Goal: Transaction & Acquisition: Purchase product/service

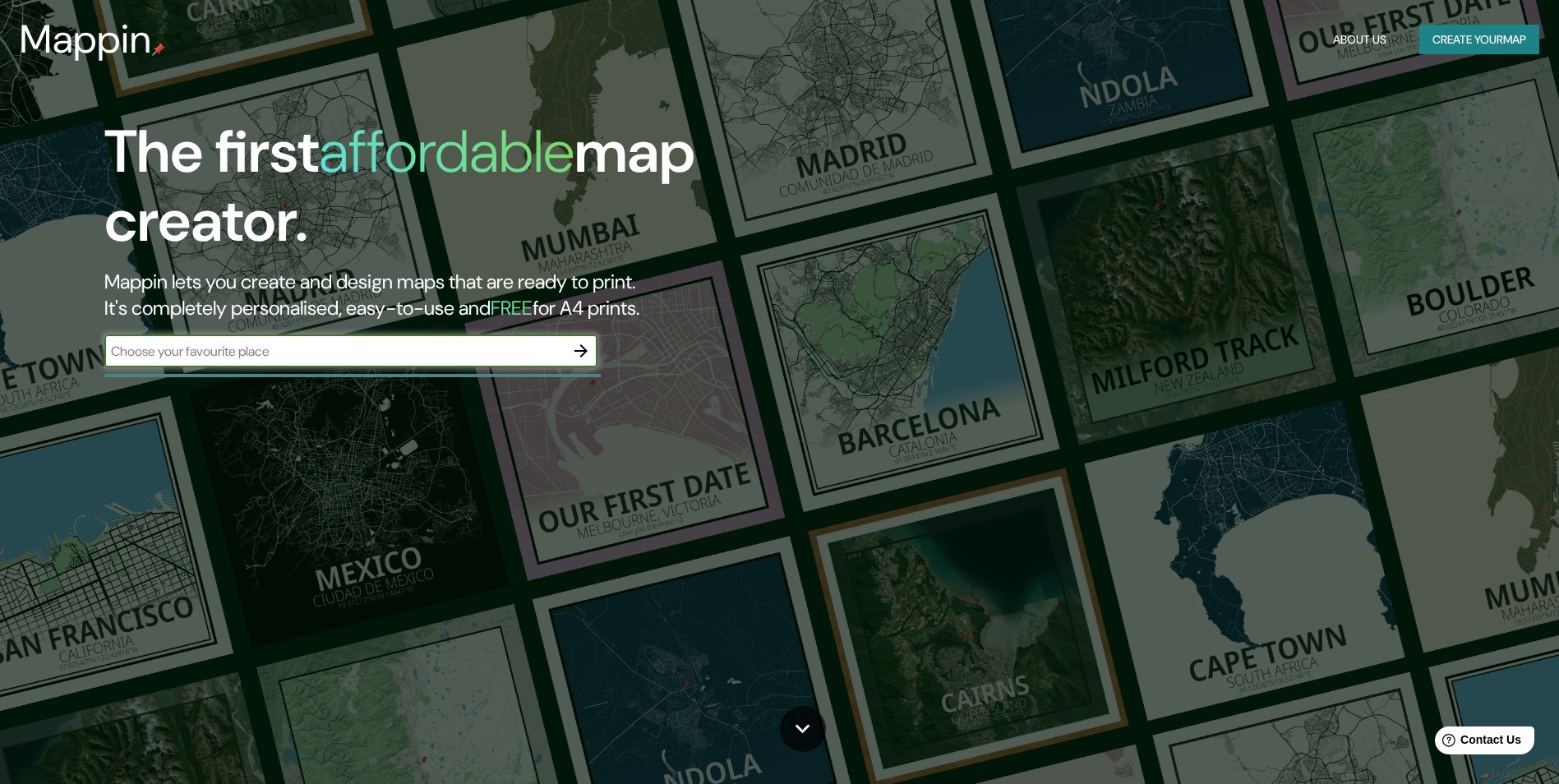
click at [407, 351] on input "text" at bounding box center [335, 351] width 460 height 19
type input "s"
type input "Perú"
click at [575, 350] on icon "button" at bounding box center [581, 351] width 20 height 20
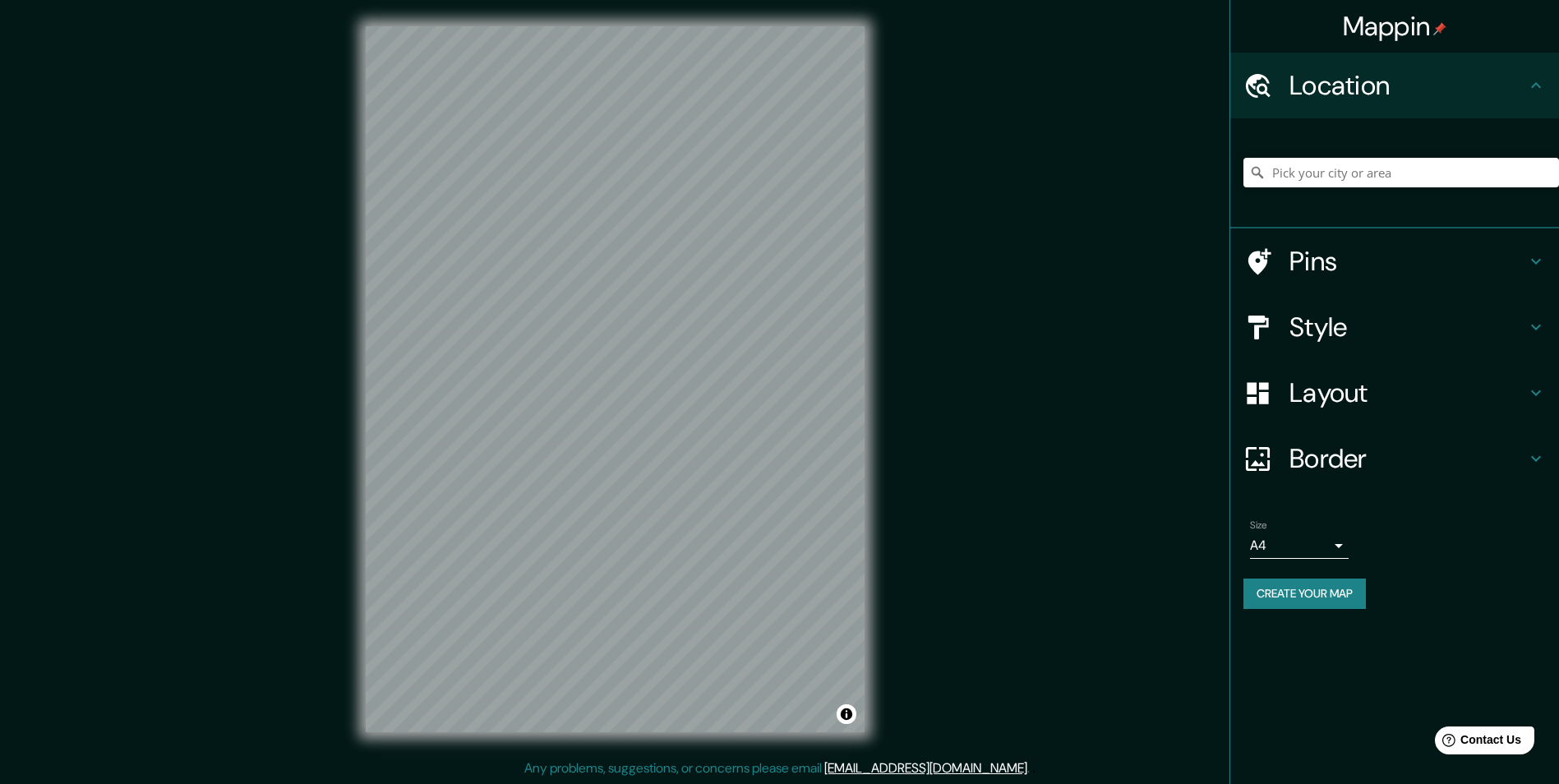
click at [318, 351] on div "Mappin Location Pins Style Layout Border Choose a border. Hint : you can make l…" at bounding box center [780, 392] width 1559 height 785
click at [363, 314] on div "© Mapbox © OpenStreetMap Improve this map" at bounding box center [615, 379] width 551 height 759
click at [1019, 425] on div "Mappin Location Pins Style Layout Border Choose a border. Hint : you can make l…" at bounding box center [780, 392] width 1559 height 785
click at [1393, 340] on h4 "Style" at bounding box center [1408, 327] width 236 height 33
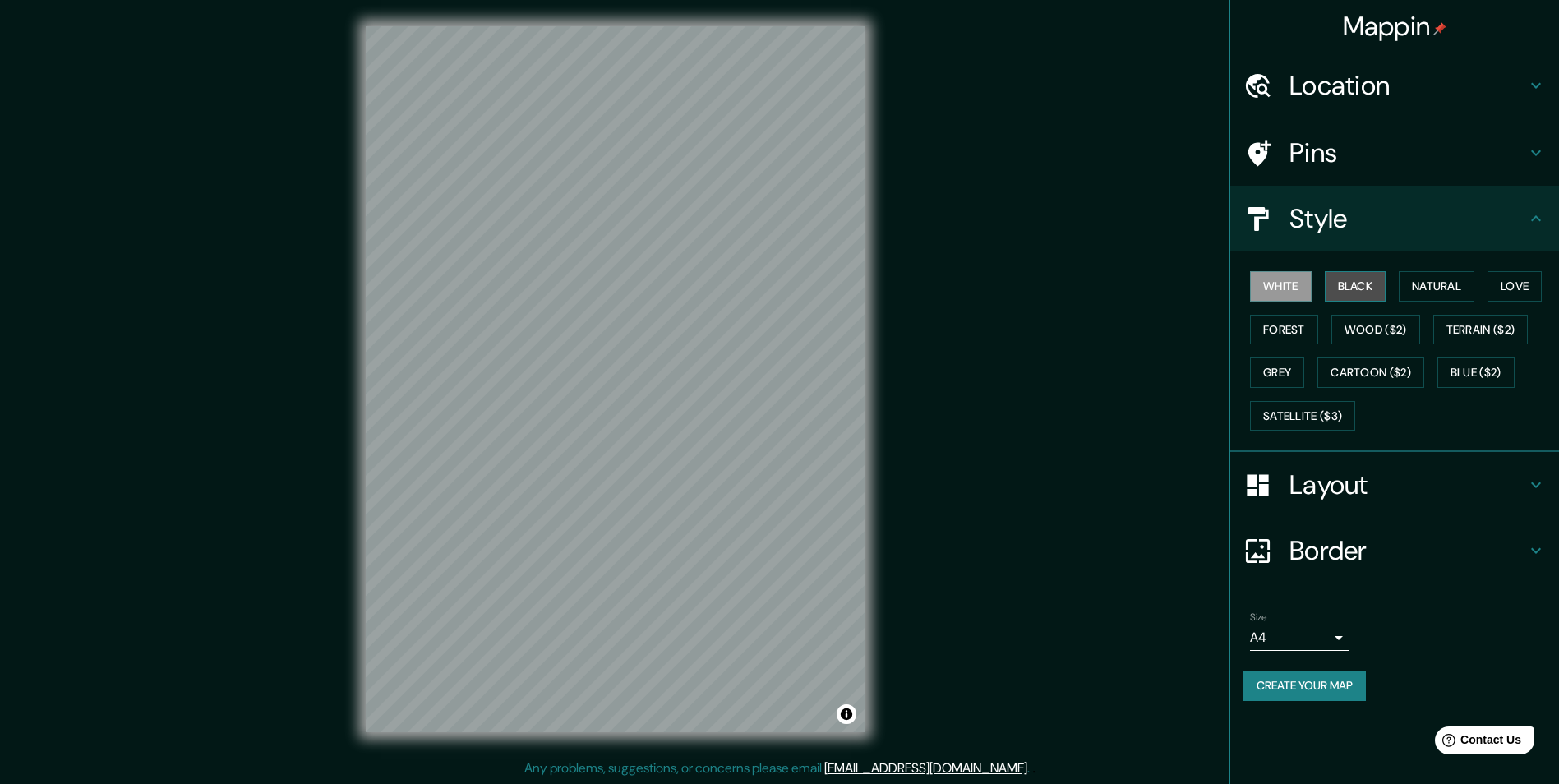
click at [1358, 290] on button "Black" at bounding box center [1355, 286] width 62 height 30
click at [1442, 286] on button "Natural" at bounding box center [1436, 286] width 75 height 30
click at [1515, 297] on button "Love" at bounding box center [1514, 286] width 55 height 30
click at [1443, 297] on button "Natural" at bounding box center [1436, 286] width 75 height 30
click at [1350, 294] on button "Black" at bounding box center [1355, 286] width 62 height 30
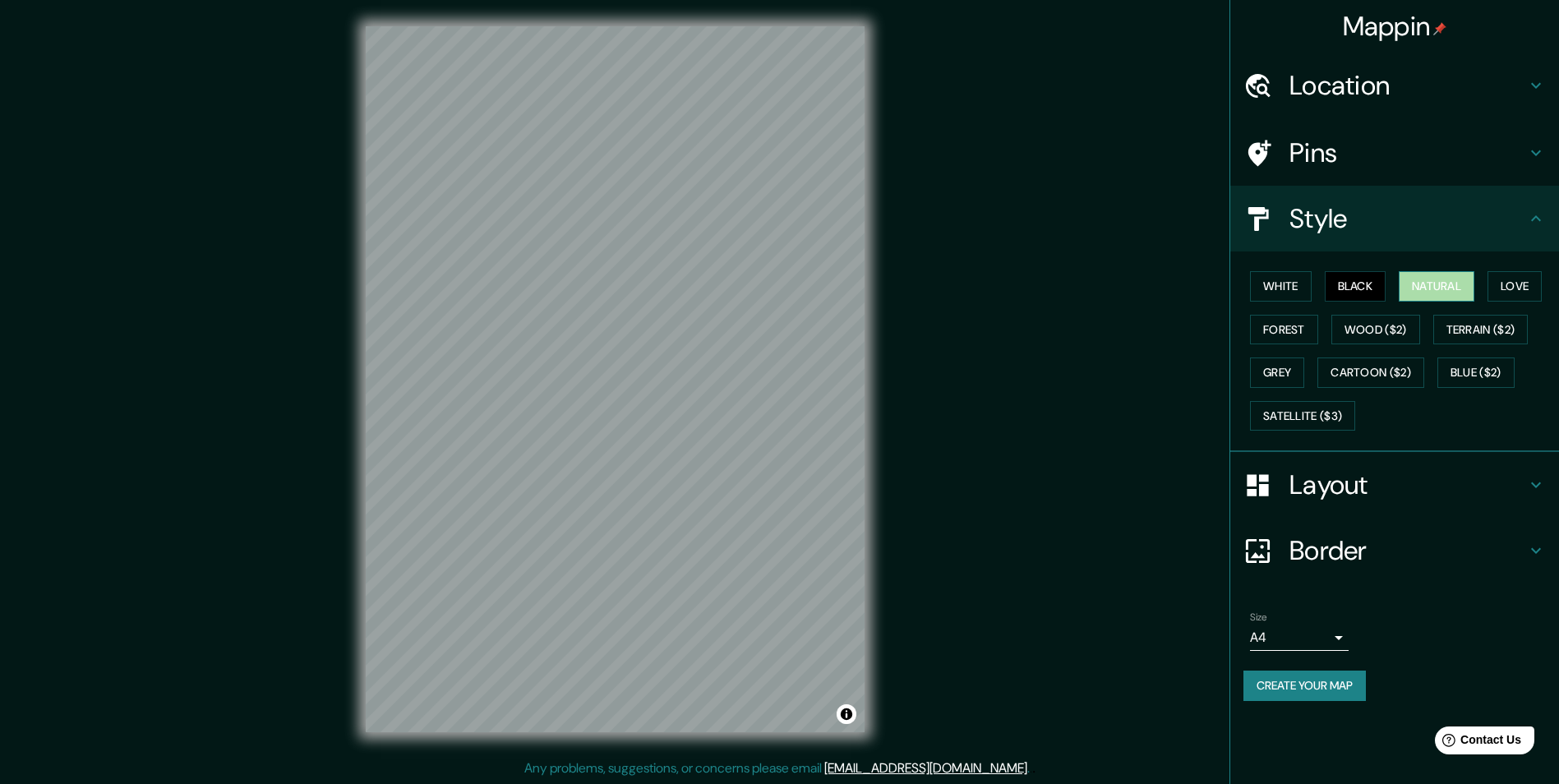
click at [1421, 296] on button "Natural" at bounding box center [1436, 286] width 75 height 30
click at [1350, 297] on button "Black" at bounding box center [1355, 286] width 62 height 30
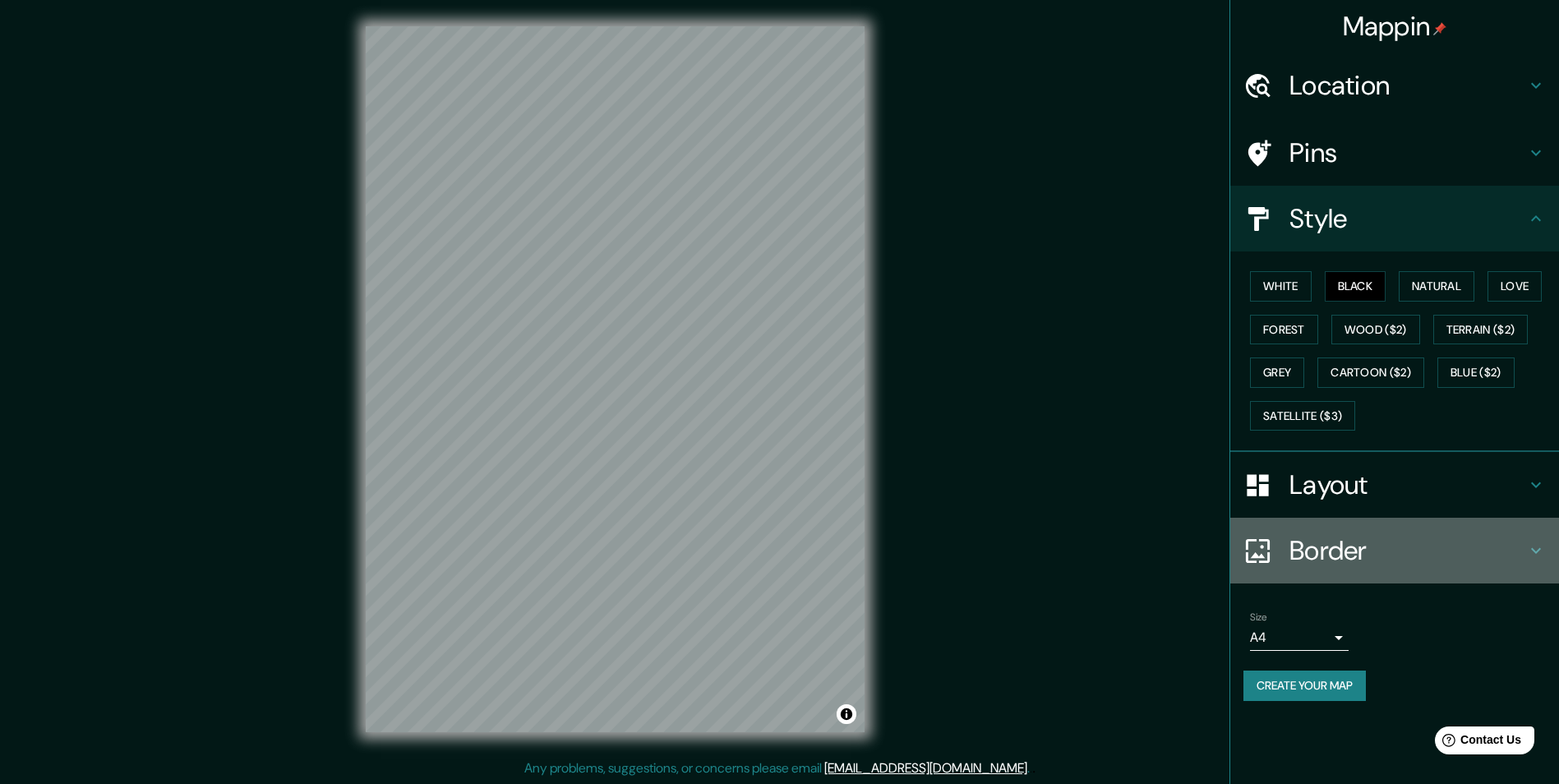
click at [1380, 556] on h4 "Border" at bounding box center [1408, 550] width 236 height 33
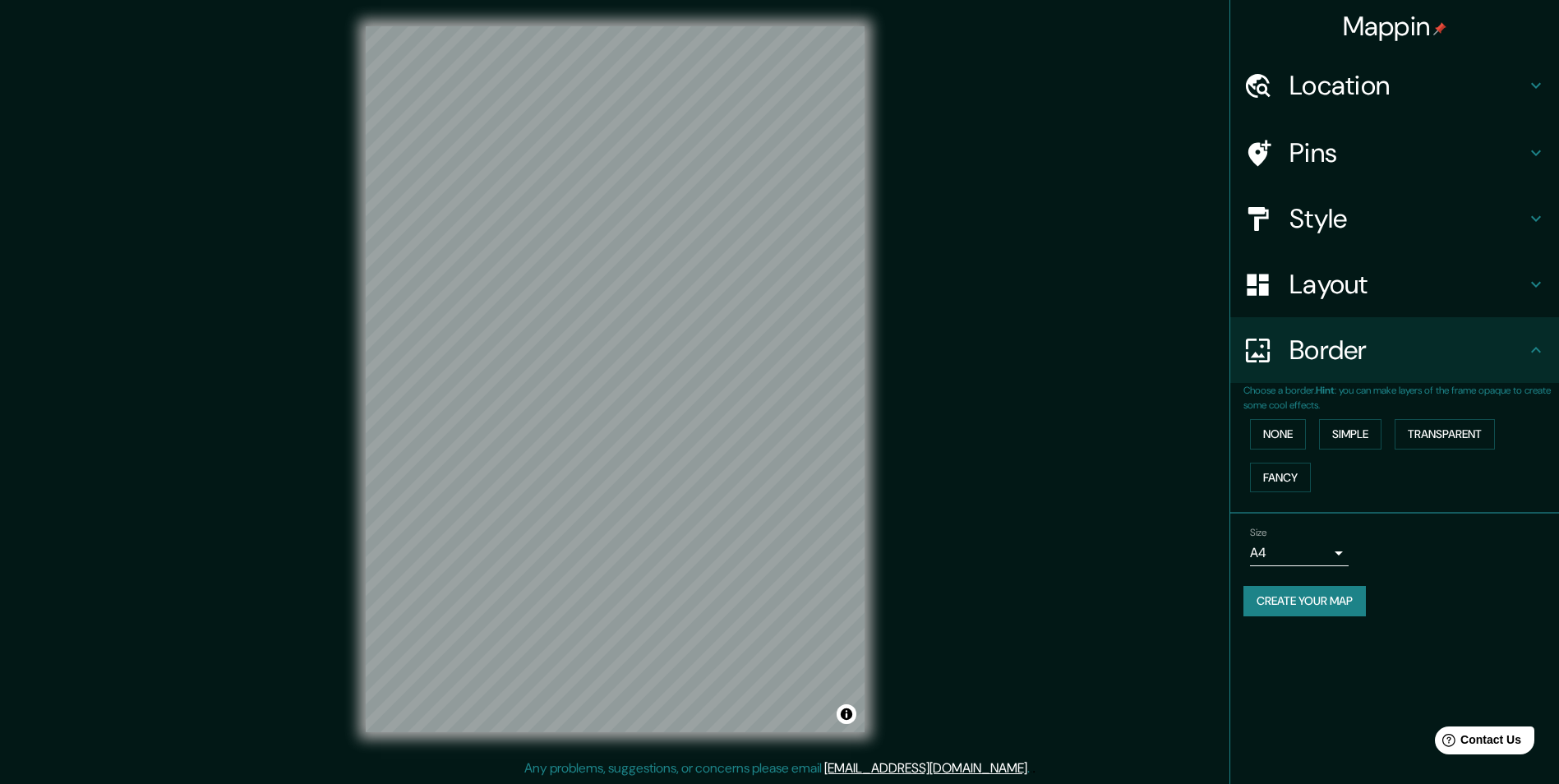
click at [1376, 294] on h4 "Layout" at bounding box center [1408, 285] width 236 height 33
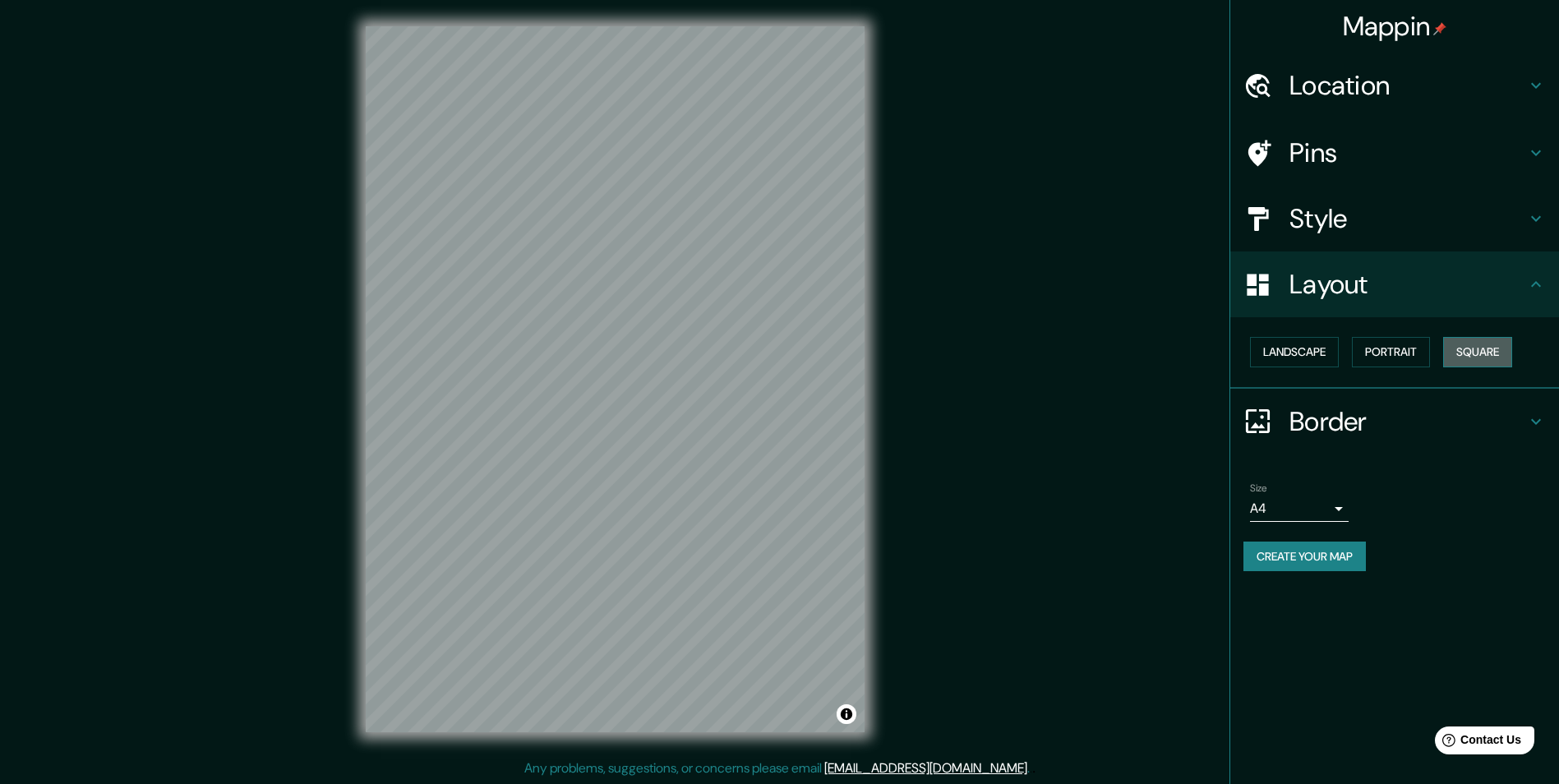
click at [1466, 348] on button "Square" at bounding box center [1478, 351] width 69 height 30
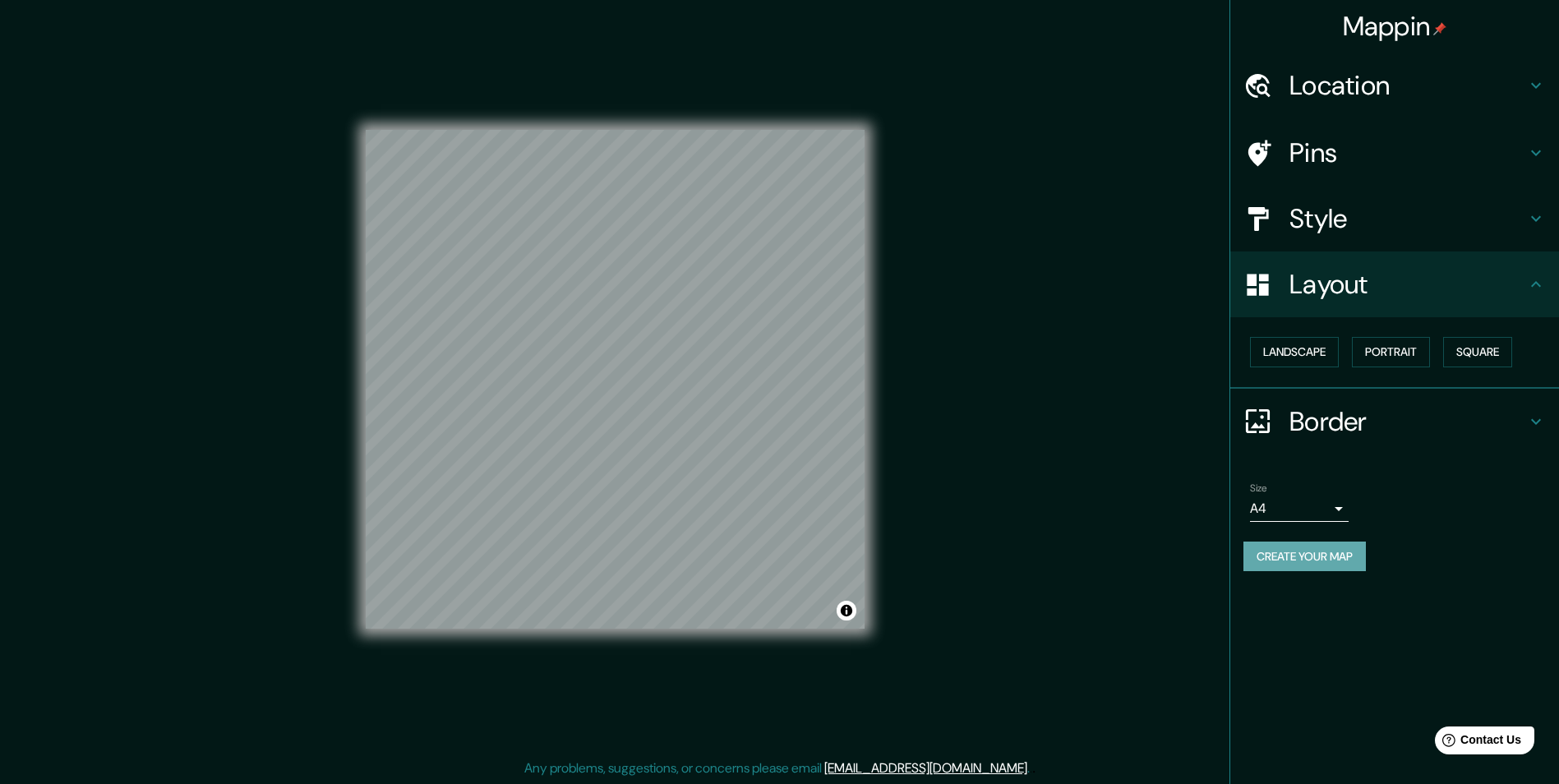
click at [1333, 549] on button "Create your map" at bounding box center [1304, 556] width 123 height 30
